Goal: Transaction & Acquisition: Purchase product/service

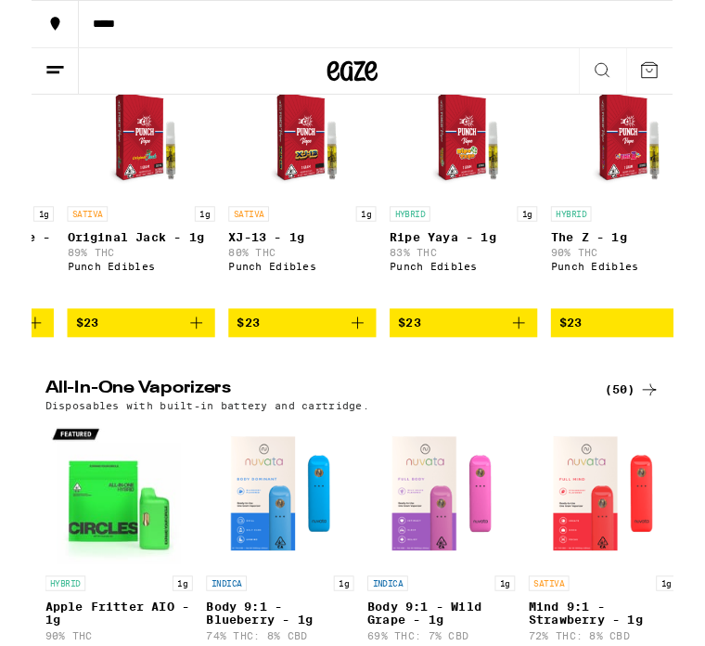
scroll to position [0, 1571]
